Goal: Transaction & Acquisition: Purchase product/service

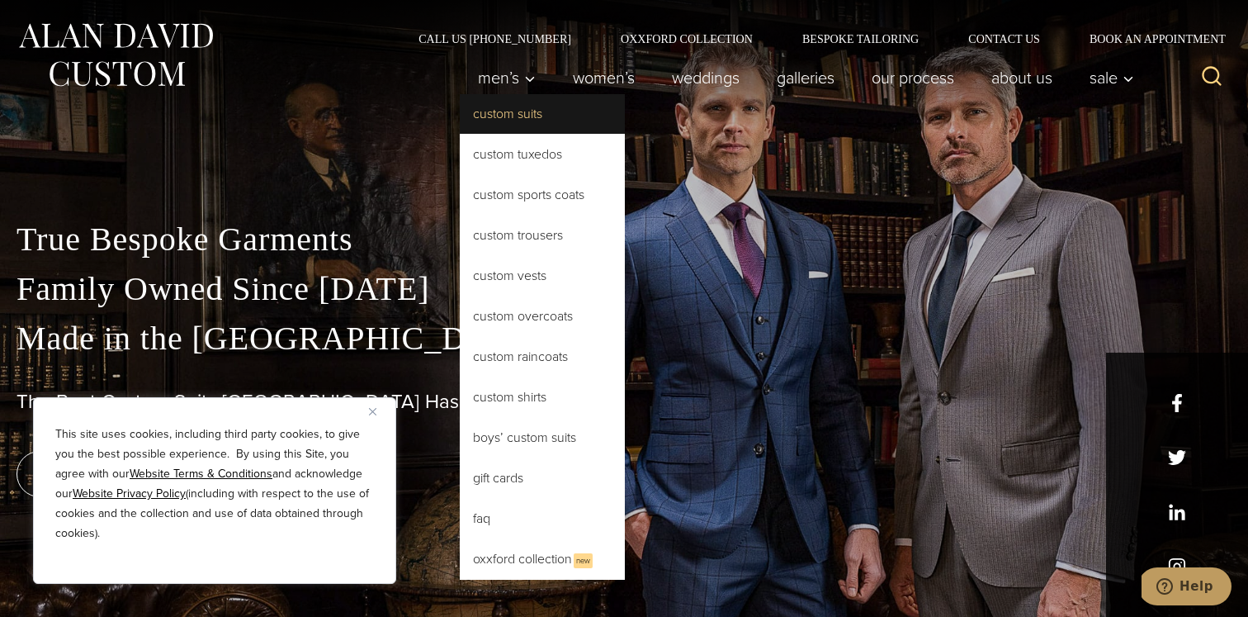
click at [503, 119] on link "Custom Suits" at bounding box center [542, 114] width 165 height 40
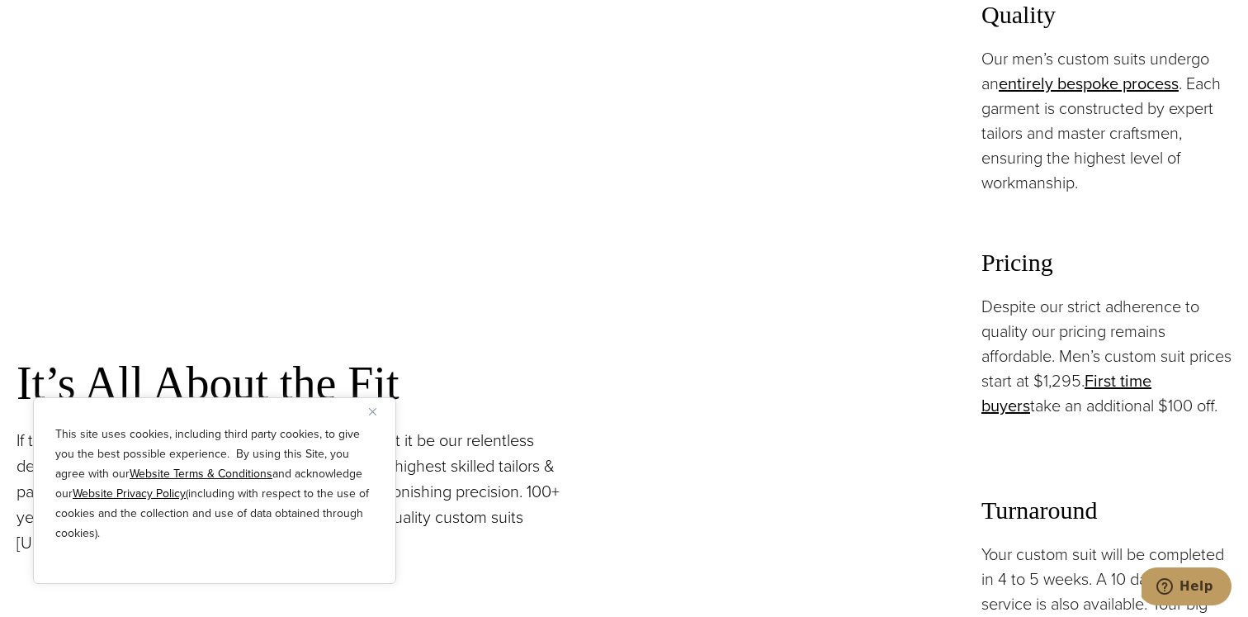
scroll to position [1183, 0]
